Goal: Use online tool/utility: Utilize a website feature to perform a specific function

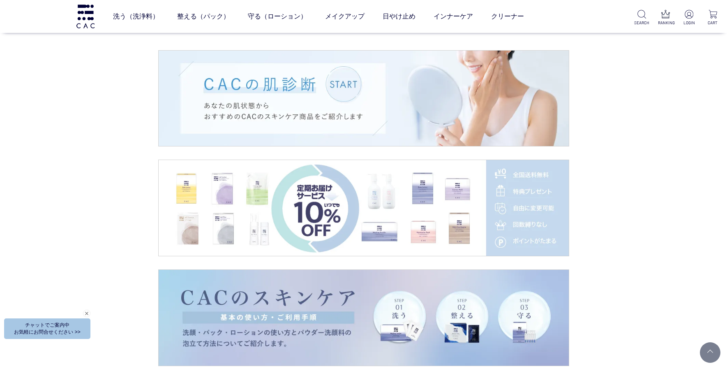
scroll to position [1028, 0]
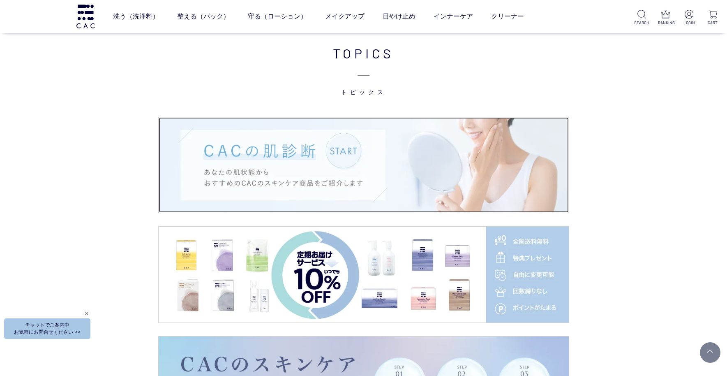
click at [405, 162] on img at bounding box center [364, 165] width 410 height 96
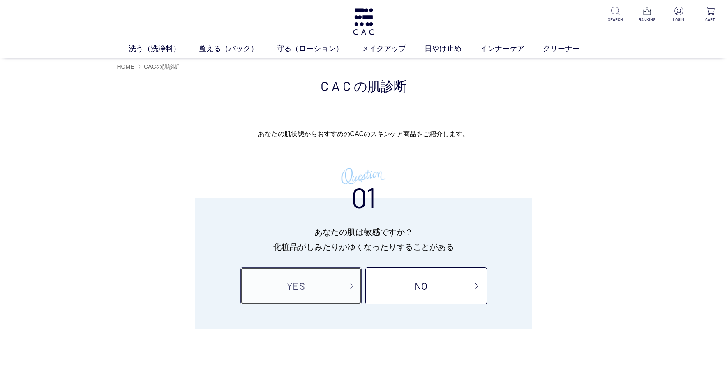
click at [320, 290] on link "YES" at bounding box center [300, 285] width 121 height 37
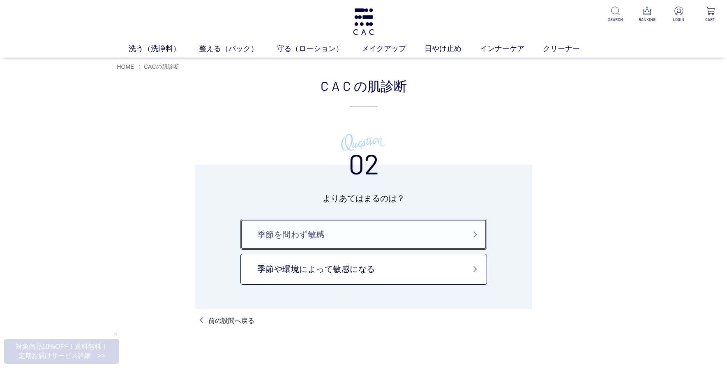
click at [351, 237] on link "季節を問わず敏感" at bounding box center [363, 234] width 247 height 31
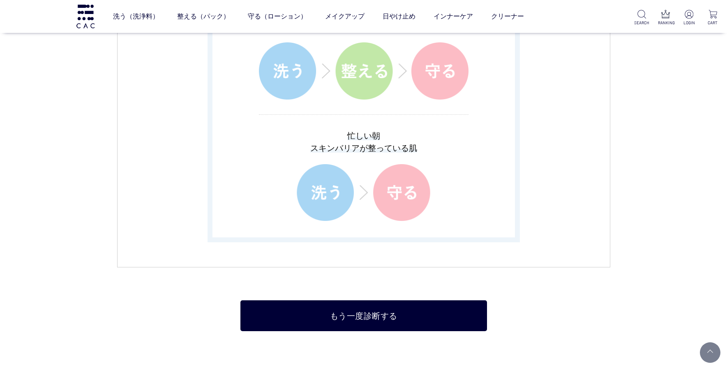
scroll to position [1696, 0]
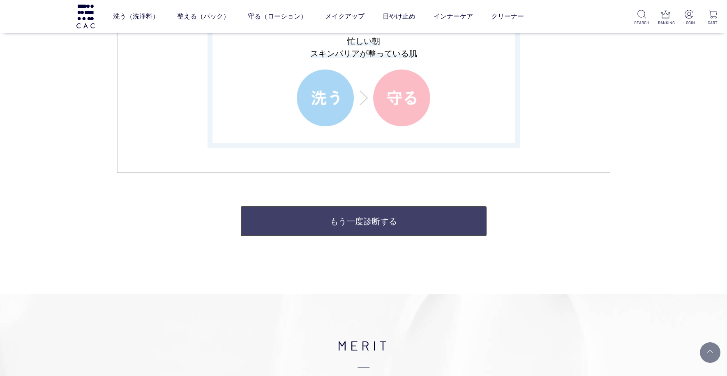
click at [365, 230] on link "もう一度診断する" at bounding box center [363, 221] width 247 height 31
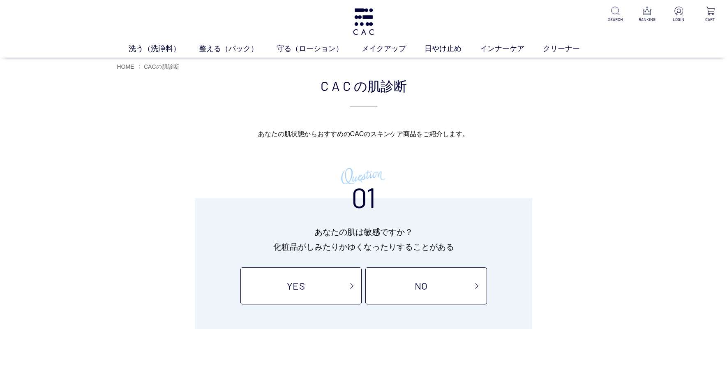
click at [336, 312] on div "01 あなたの肌は敏感ですか？ 化粧品がしみたりかゆくなったりすることがある YES NO" at bounding box center [363, 263] width 337 height 131
click at [334, 296] on link "YES" at bounding box center [300, 285] width 121 height 37
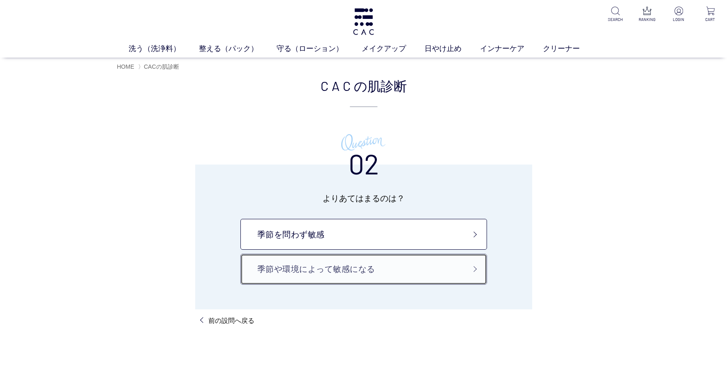
click at [333, 273] on link "季節や環境によって敏感になる" at bounding box center [363, 269] width 247 height 31
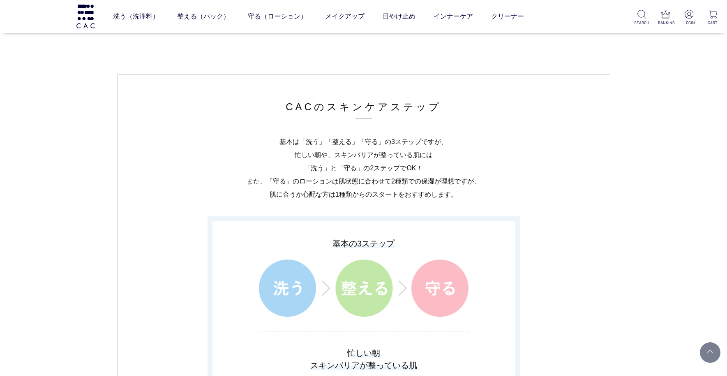
scroll to position [1644, 0]
